Goal: Information Seeking & Learning: Check status

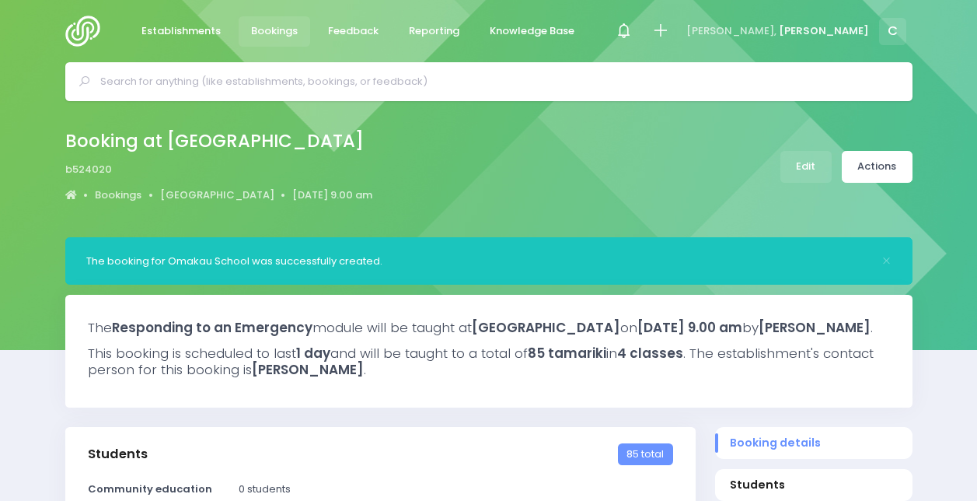
select select "5"
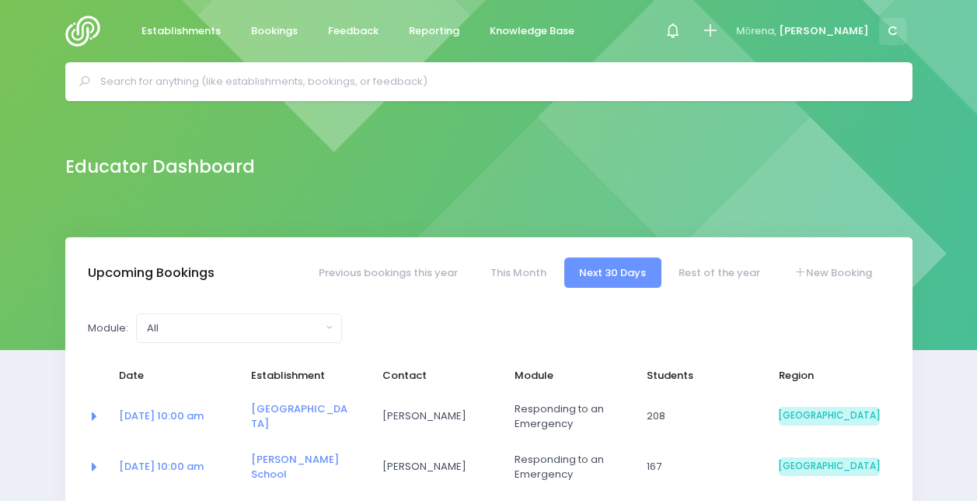
select select "5"
click at [682, 40] on icon at bounding box center [673, 31] width 18 height 18
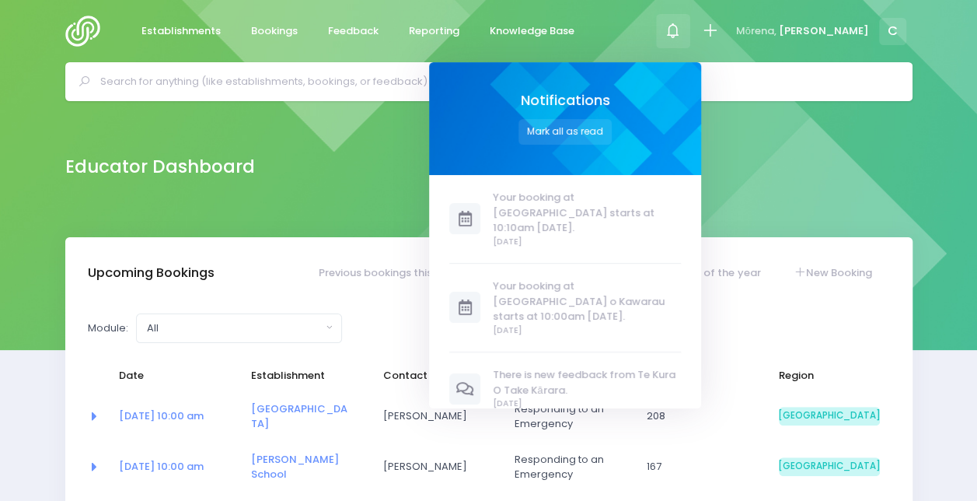
click at [682, 40] on icon at bounding box center [673, 31] width 18 height 18
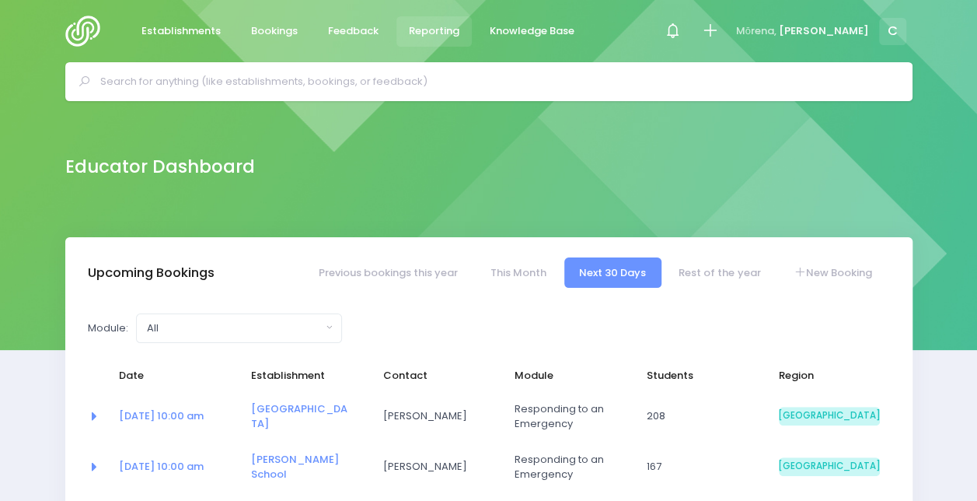
click at [415, 29] on span "Reporting" at bounding box center [434, 31] width 51 height 16
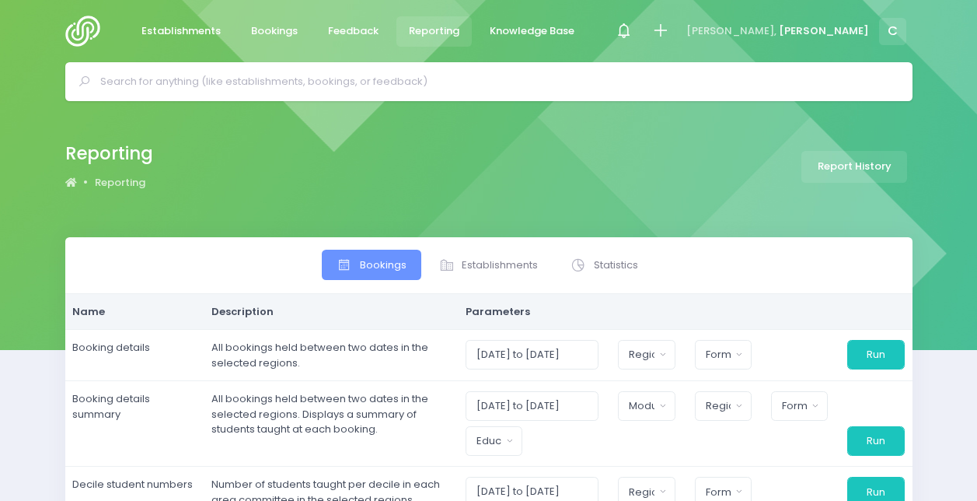
select select
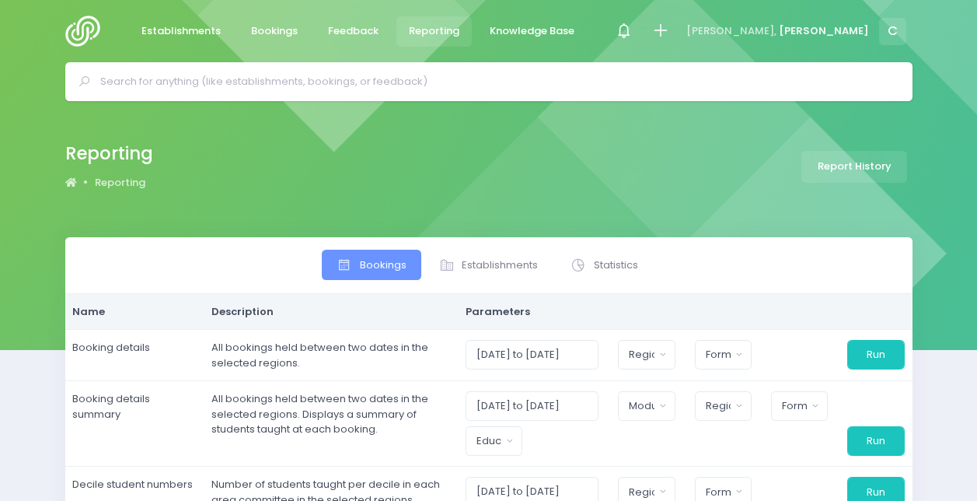
select select
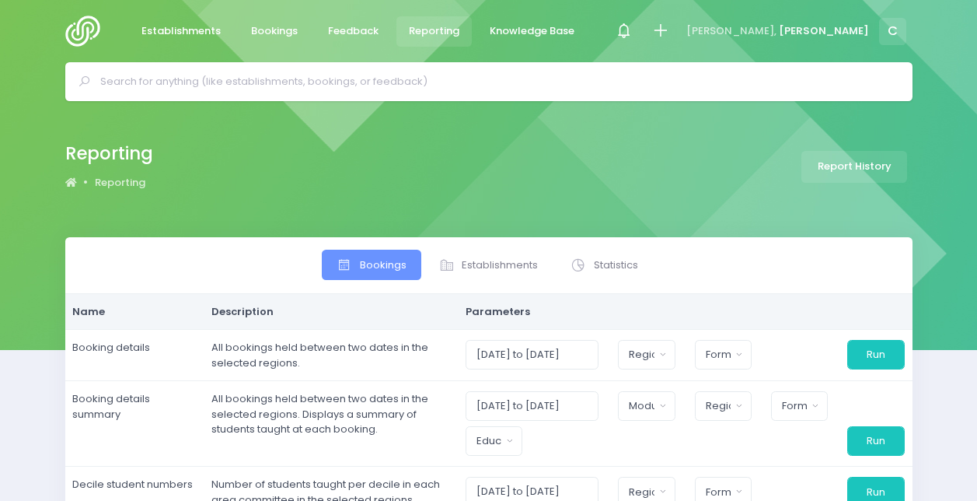
select select
click at [340, 30] on span "Feedback" at bounding box center [353, 31] width 51 height 16
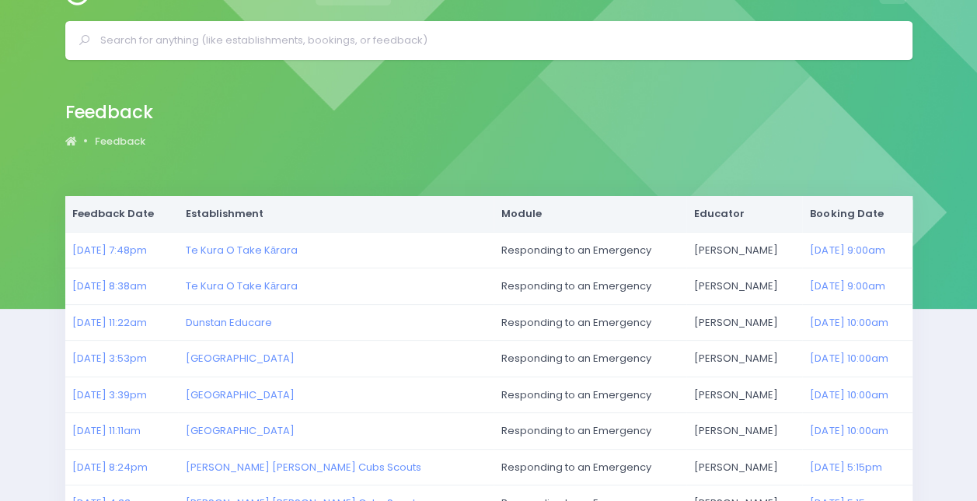
scroll to position [42, 0]
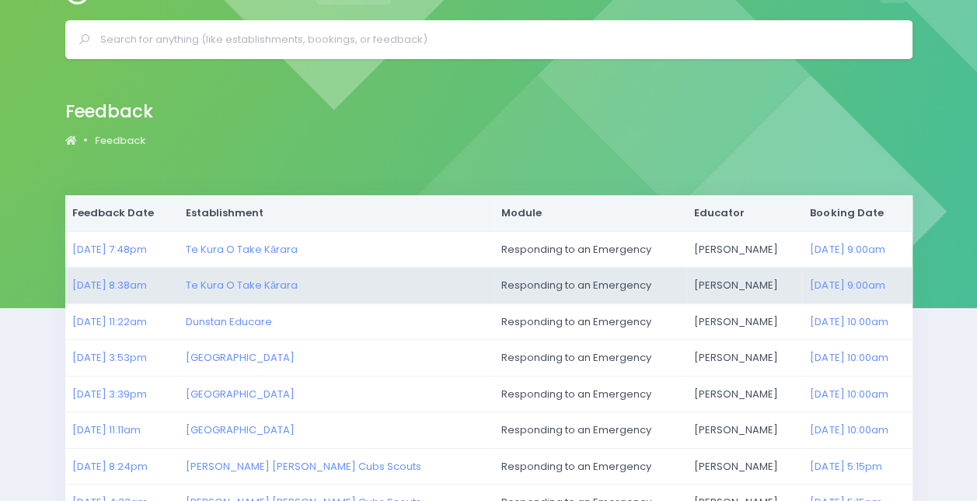
click at [247, 275] on td "Te Kura O Take Kārara" at bounding box center [335, 285] width 315 height 37
click at [256, 289] on link "Te Kura O Take Kārara" at bounding box center [242, 285] width 112 height 15
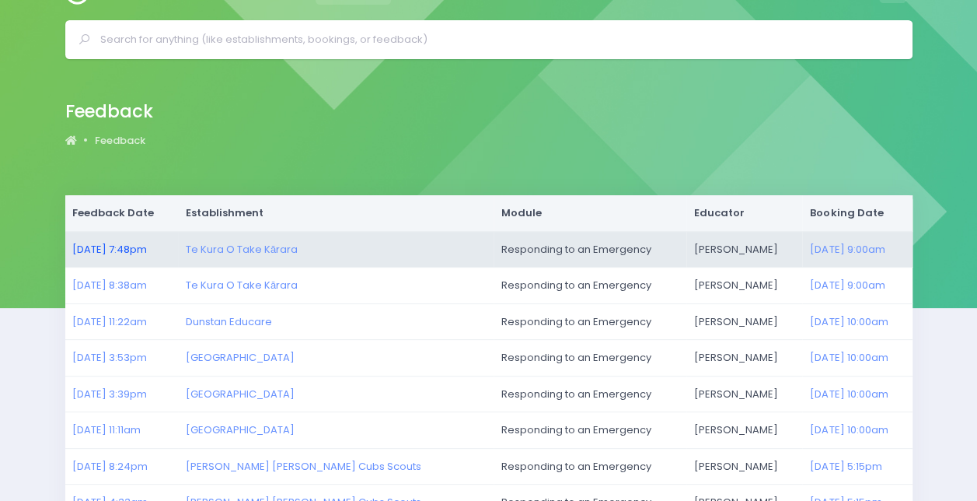
click at [108, 244] on link "03/08/2025 7:48pm" at bounding box center [109, 249] width 75 height 15
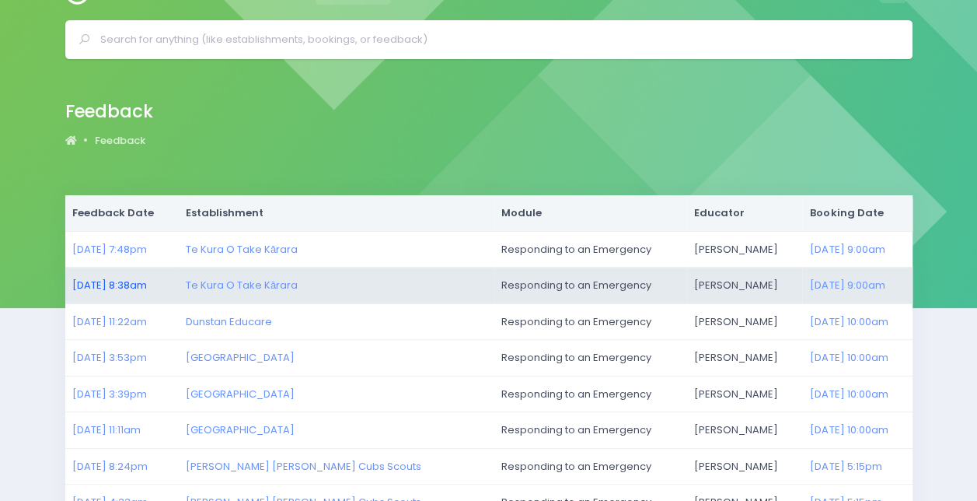
click at [121, 278] on link "30/07/2025 8:38am" at bounding box center [109, 285] width 75 height 15
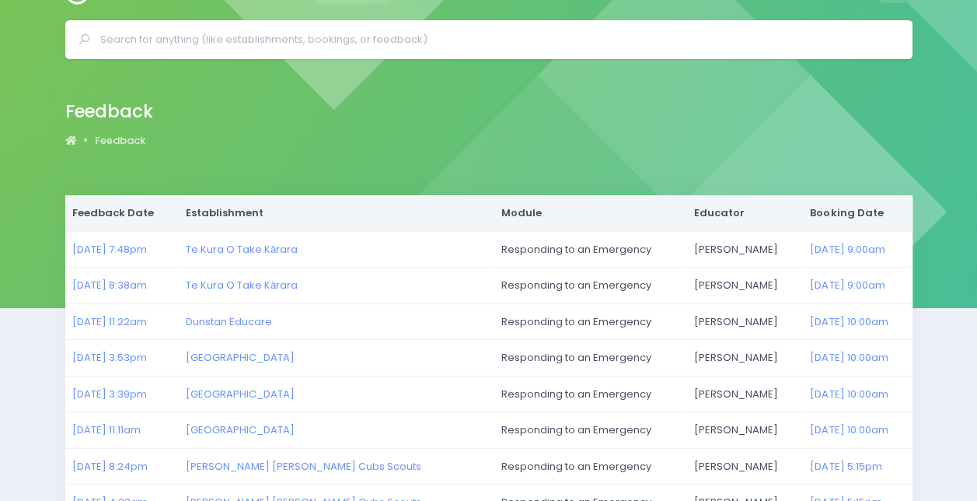
scroll to position [0, 0]
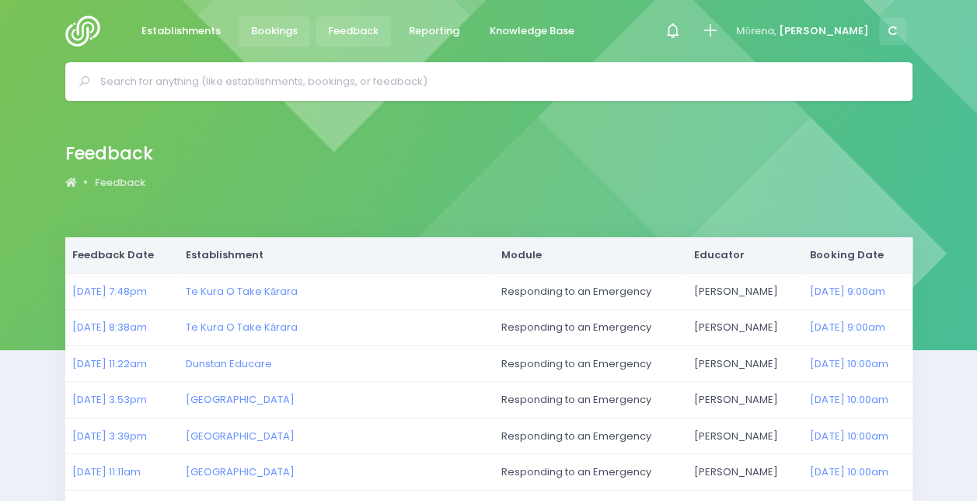
click at [273, 17] on link "Bookings" at bounding box center [275, 31] width 72 height 30
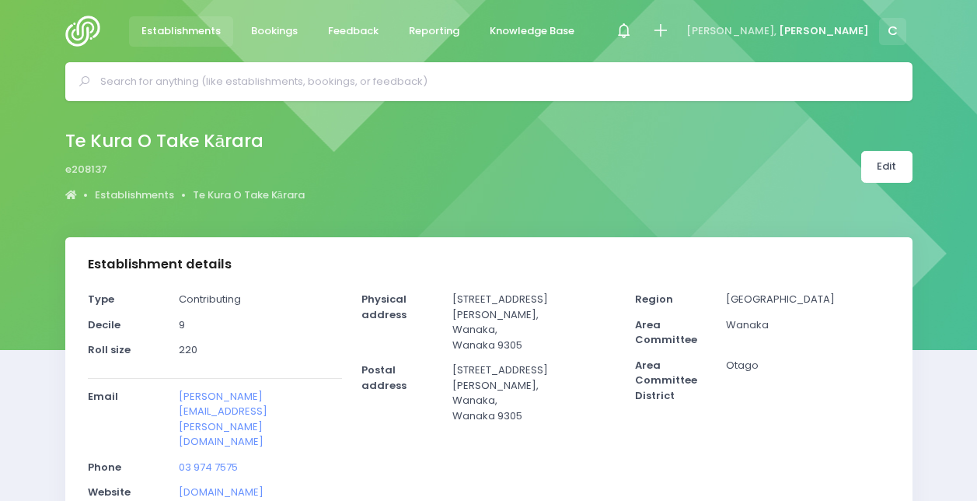
select select "5"
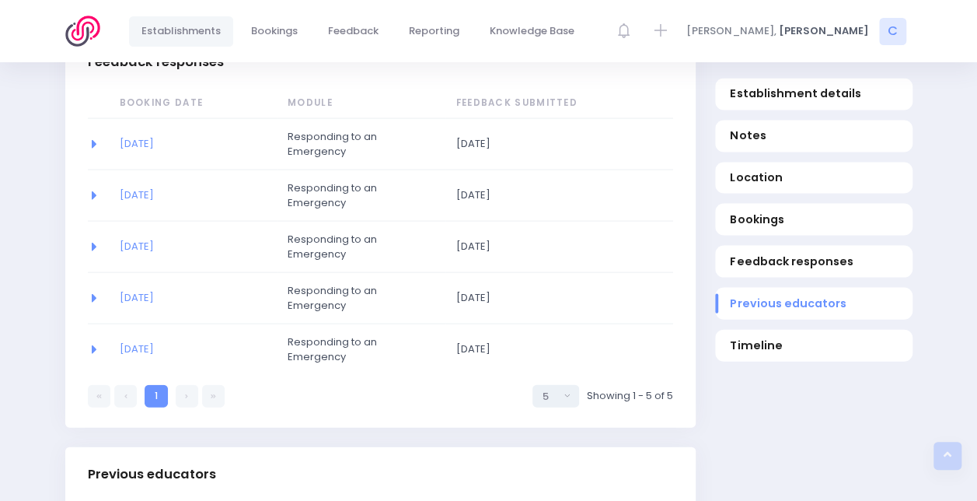
scroll to position [1519, 0]
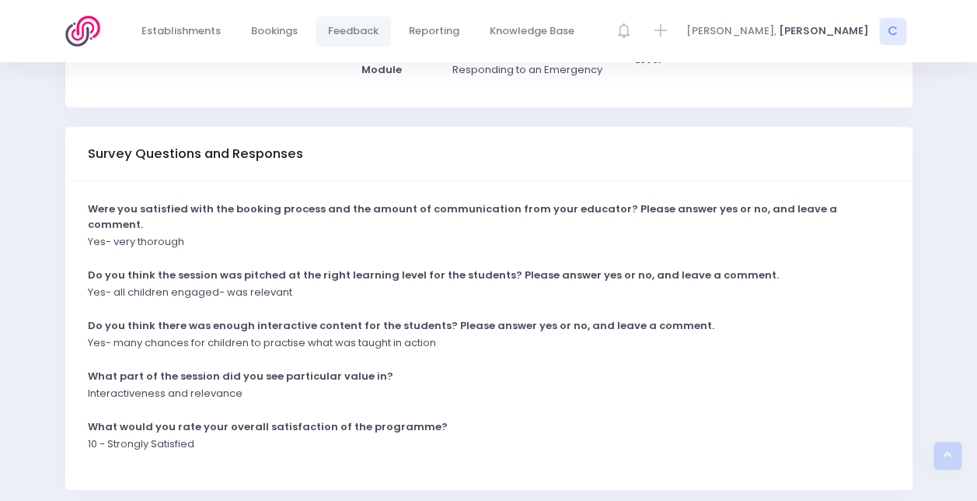
scroll to position [317, 0]
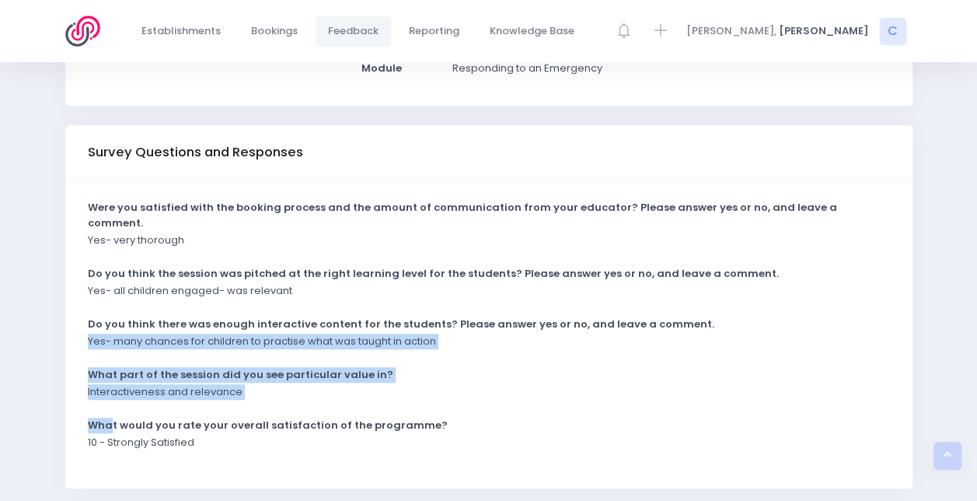
drag, startPoint x: 64, startPoint y: 326, endPoint x: 113, endPoint y: 386, distance: 77.4
click at [113, 386] on div "Survey Questions and Responses Were you satisfied with the booking process and …" at bounding box center [488, 306] width 867 height 363
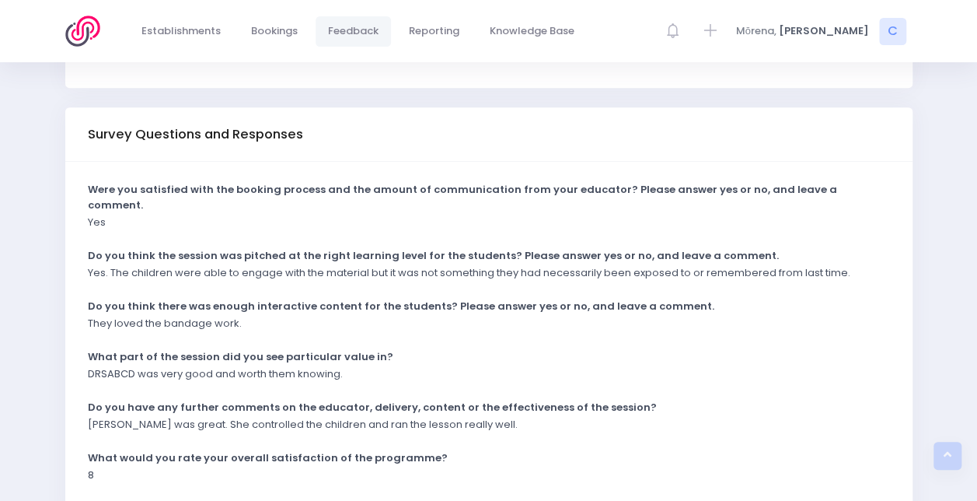
scroll to position [336, 0]
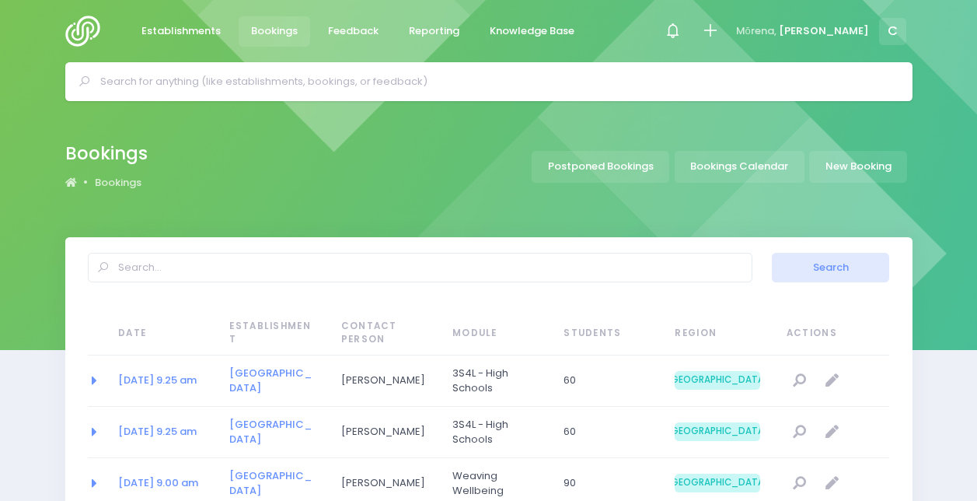
select select "20"
click at [777, 33] on span "Mōrena," at bounding box center [756, 31] width 40 height 16
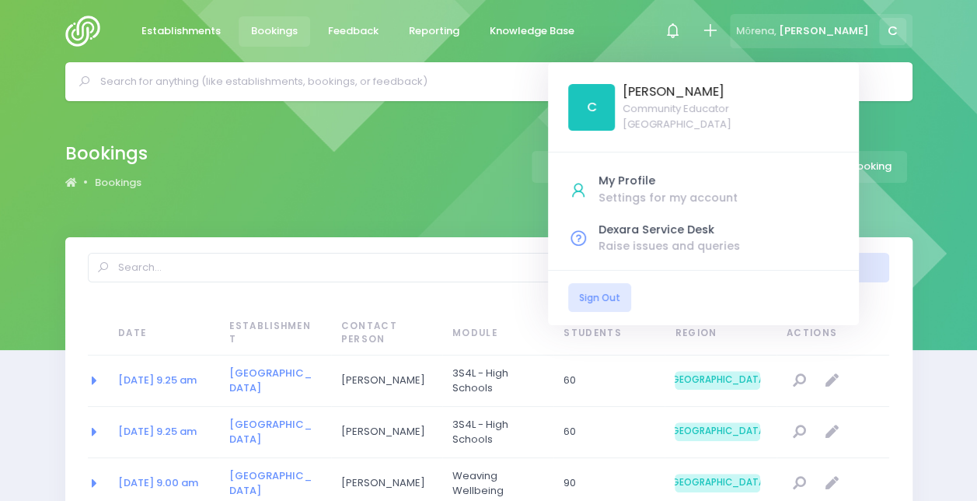
click at [824, 40] on div "Mōrena, [PERSON_NAME]" at bounding box center [821, 31] width 182 height 35
